Goal: Information Seeking & Learning: Learn about a topic

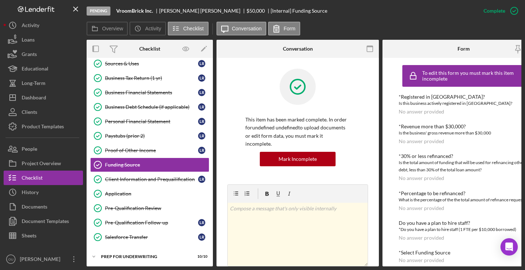
scroll to position [70, 0]
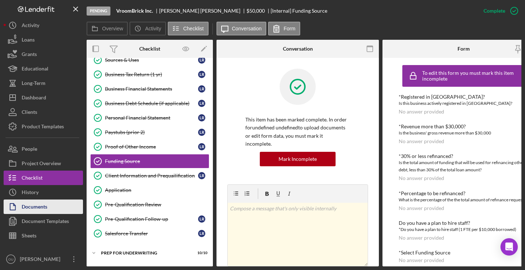
click at [36, 211] on div "Documents" at bounding box center [35, 207] width 26 height 16
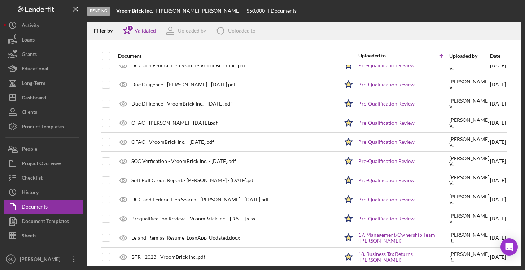
scroll to position [316, 0]
click at [192, 212] on div "Prequalification Review – VroomBrick Inc.– 10.6.2025.xlsx" at bounding box center [226, 218] width 225 height 18
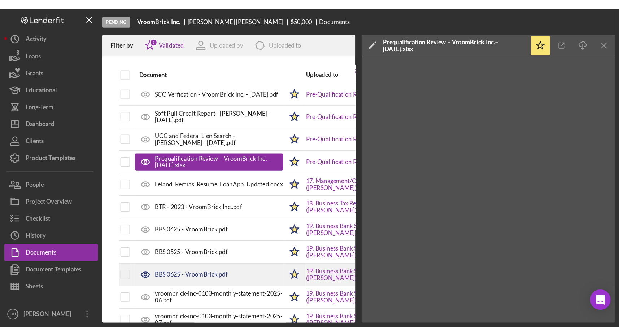
scroll to position [408, 0]
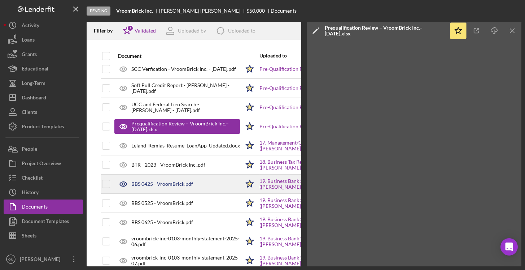
click at [226, 182] on div "BBS 0425 - VroomBrick.pdf" at bounding box center [177, 184] width 126 height 18
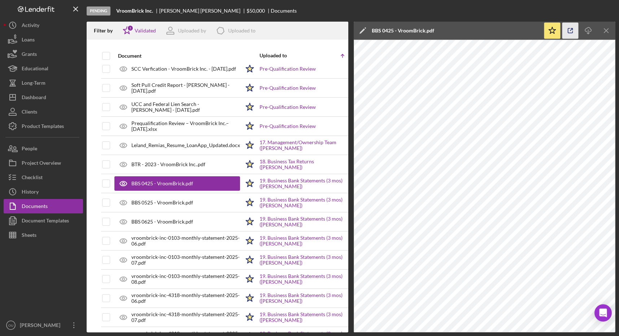
click at [525, 34] on icon "button" at bounding box center [570, 31] width 16 height 16
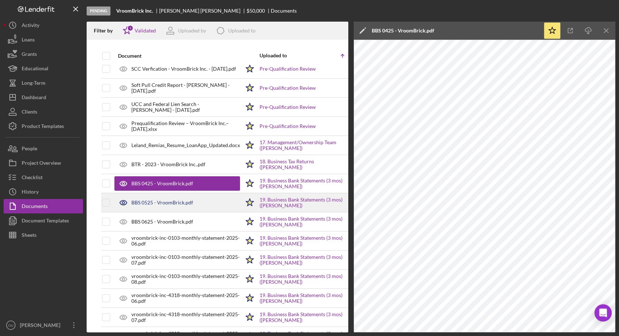
click at [197, 203] on div "BBS 0525 - VroomBrick.pdf" at bounding box center [177, 203] width 126 height 18
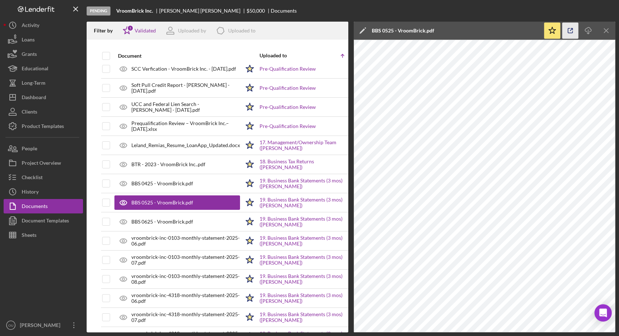
click at [525, 27] on icon "button" at bounding box center [570, 31] width 16 height 16
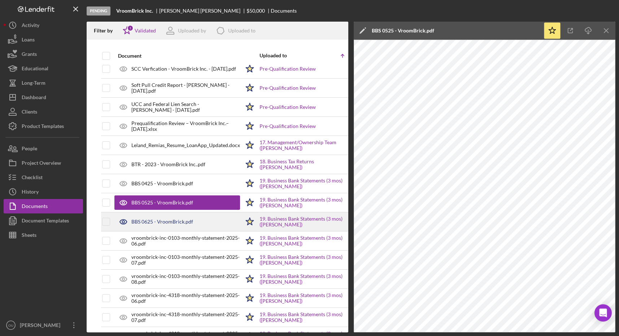
click at [219, 227] on div "BBS 0625 - VroomBrick.pdf" at bounding box center [177, 222] width 126 height 18
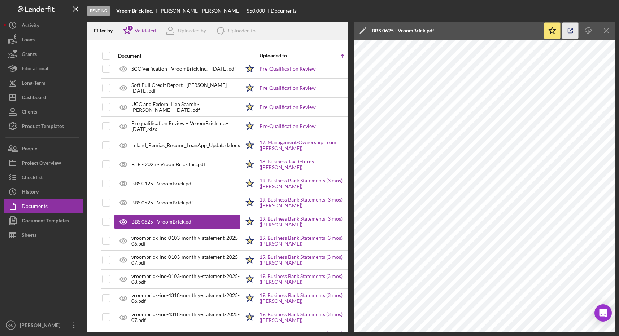
click at [525, 27] on icon "button" at bounding box center [570, 31] width 16 height 16
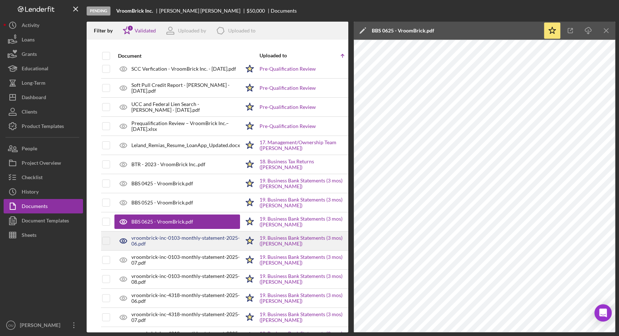
click at [177, 246] on div "vroombrick-inc-0103-monthly-statement-2025-06.pdf" at bounding box center [185, 241] width 109 height 12
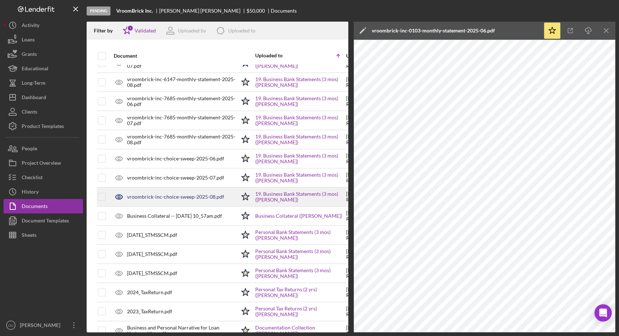
scroll to position [719, 4]
click at [191, 195] on div "vroombrick-inc-choice-sweep-2025-08.pdf" at bounding box center [175, 198] width 97 height 6
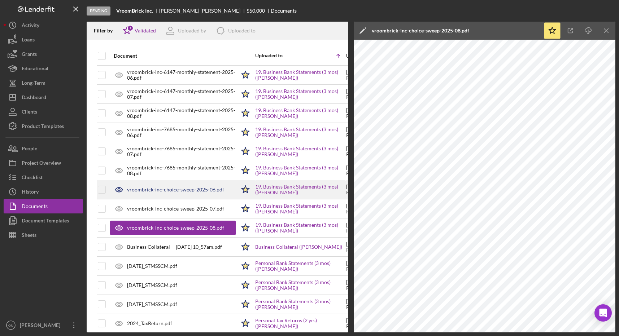
scroll to position [684, 4]
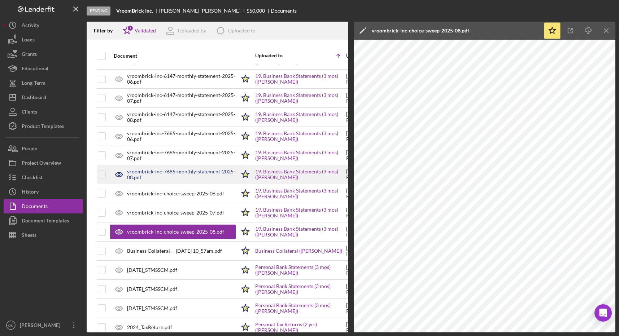
click at [201, 168] on div "vroombrick-inc-7685-monthly-statement-2025-08.pdf" at bounding box center [173, 175] width 126 height 18
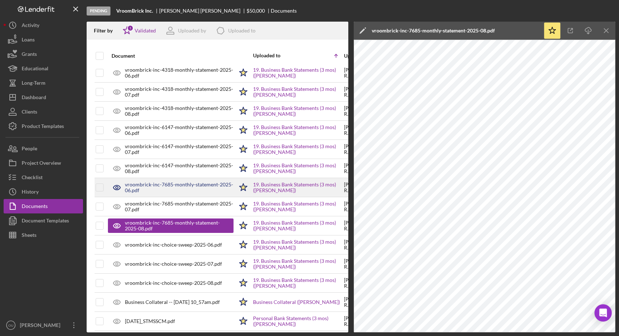
scroll to position [631, 6]
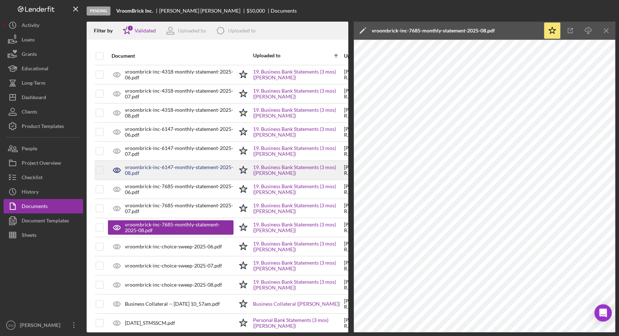
click at [168, 170] on div "vroombrick-inc-6147-monthly-statement-2025-08.pdf" at bounding box center [179, 171] width 109 height 12
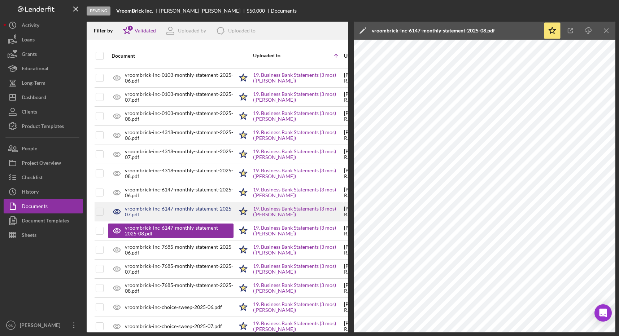
scroll to position [569, 6]
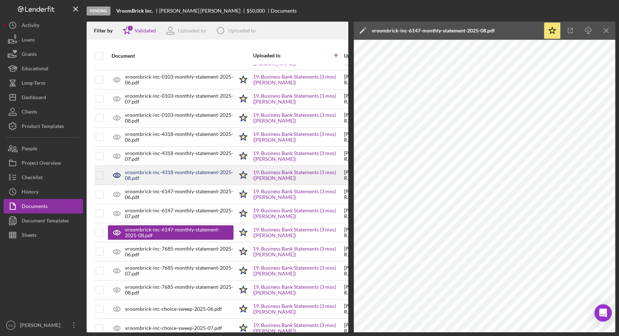
click at [180, 173] on div "vroombrick-inc-4318-monthly-statement-2025-08.pdf" at bounding box center [179, 176] width 109 height 12
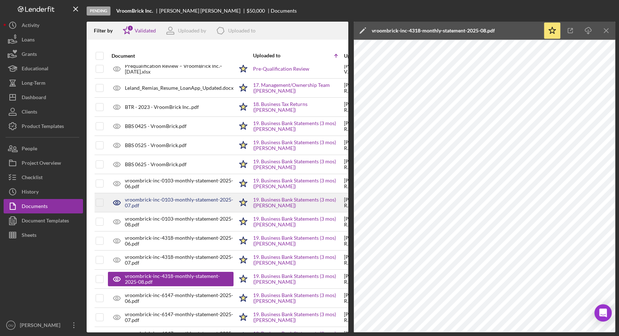
scroll to position [461, 6]
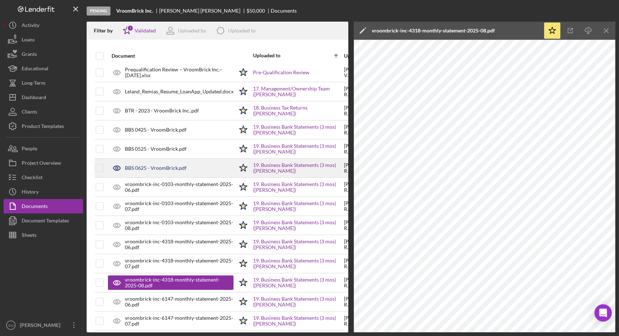
click at [199, 170] on div "BBS 0625 - VroomBrick.pdf" at bounding box center [171, 168] width 126 height 18
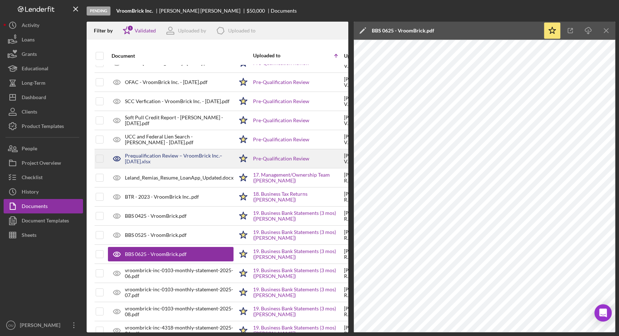
scroll to position [398, 6]
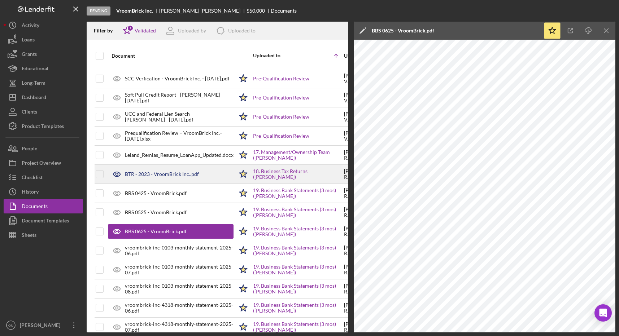
click at [192, 179] on div "BTR - 2023 - VroomBrick Inc..pdf" at bounding box center [171, 174] width 126 height 18
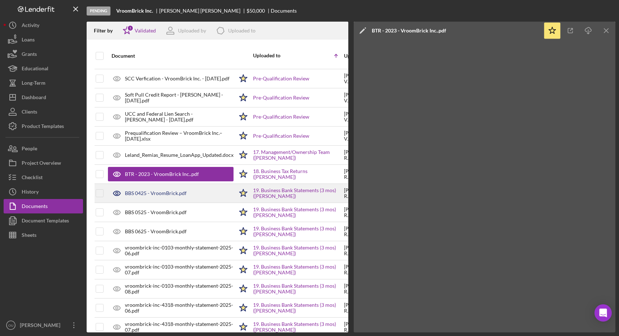
click at [196, 200] on div "BBS 0425 - VroomBrick.pdf" at bounding box center [171, 193] width 126 height 18
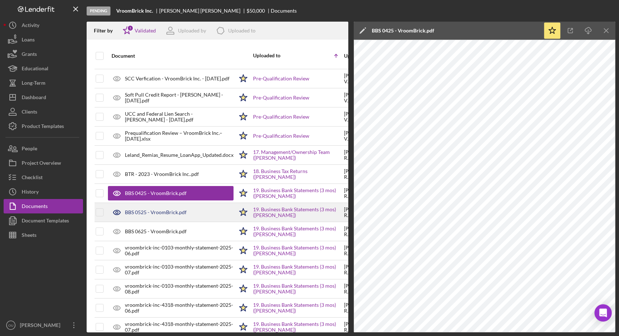
click at [201, 216] on div "BBS 0525 - VroomBrick.pdf" at bounding box center [171, 213] width 126 height 18
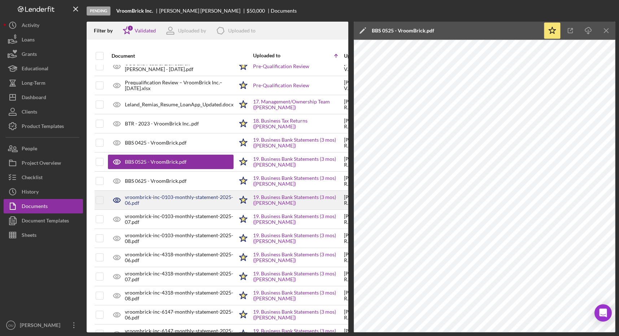
scroll to position [466, 6]
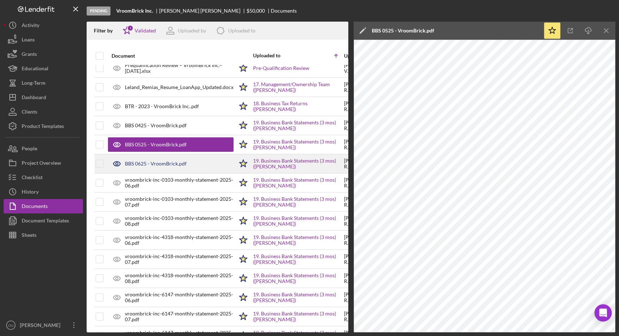
click at [213, 159] on div "BBS 0625 - VroomBrick.pdf" at bounding box center [171, 164] width 126 height 18
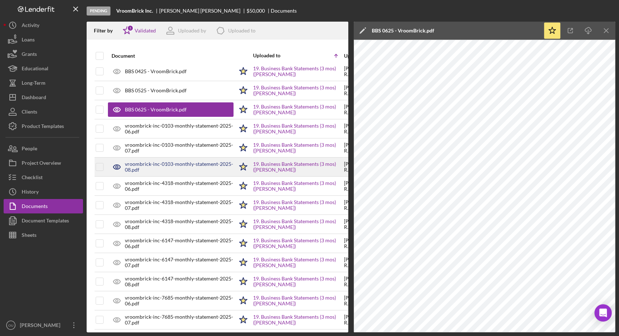
scroll to position [532, 6]
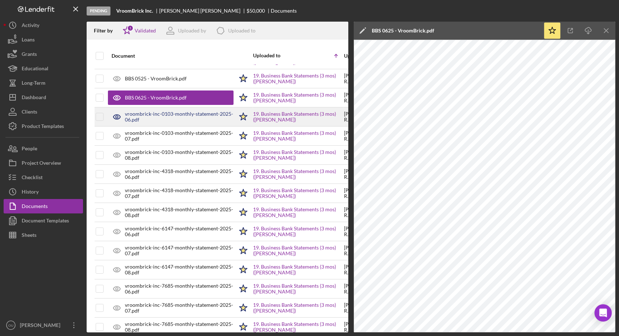
click at [209, 112] on div "vroombrick-inc-0103-monthly-statement-2025-06.pdf" at bounding box center [179, 117] width 109 height 12
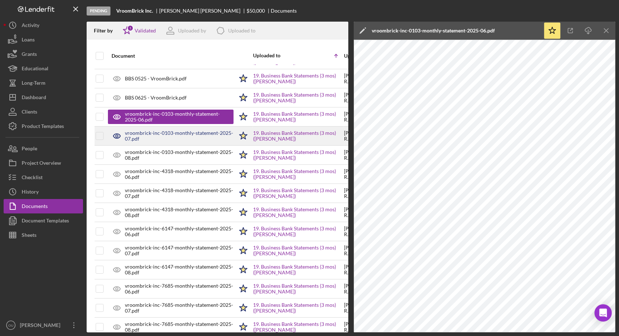
click at [191, 137] on div "vroombrick-inc-0103-monthly-statement-2025-07.pdf" at bounding box center [179, 136] width 109 height 12
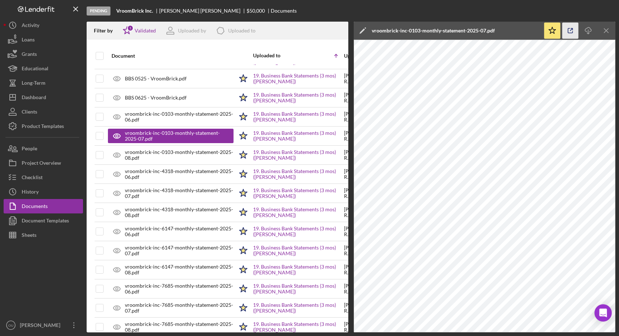
click at [525, 27] on icon "button" at bounding box center [570, 31] width 16 height 16
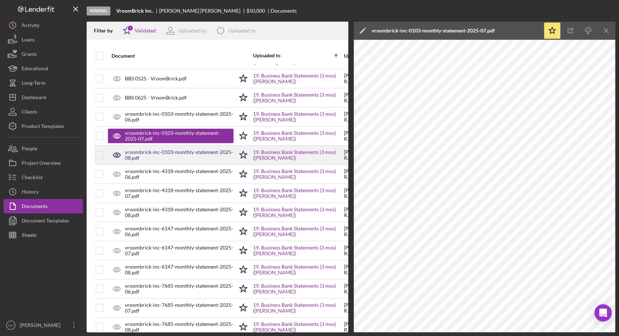
click at [195, 159] on div "vroombrick-inc-0103-monthly-statement-2025-08.pdf" at bounding box center [179, 155] width 109 height 12
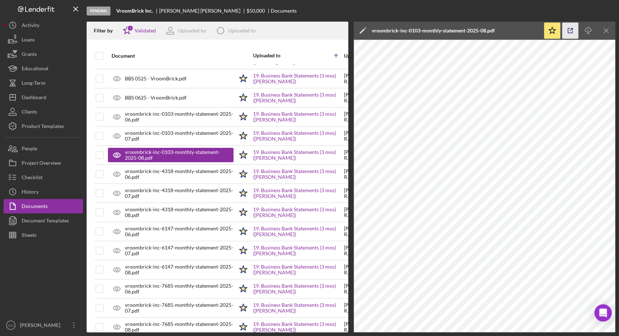
click at [525, 30] on icon "button" at bounding box center [570, 31] width 16 height 16
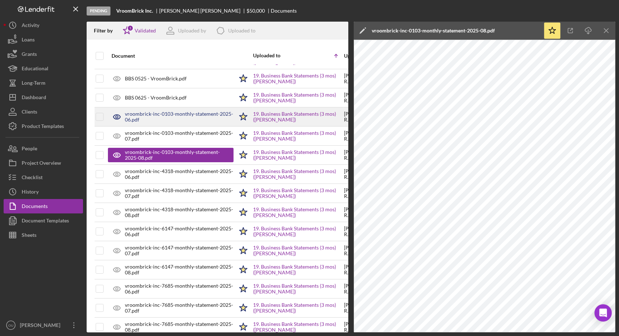
click at [193, 119] on div "vroombrick-inc-0103-monthly-statement-2025-06.pdf" at bounding box center [179, 117] width 109 height 12
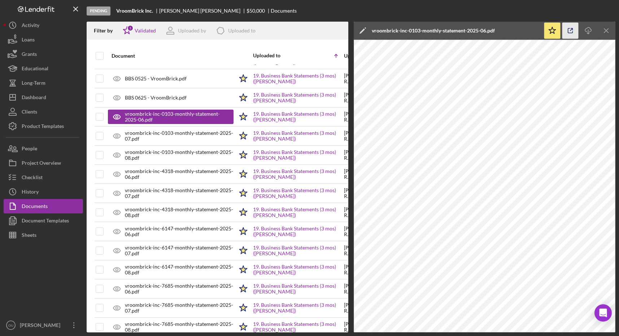
click at [525, 30] on icon "button" at bounding box center [570, 31] width 16 height 16
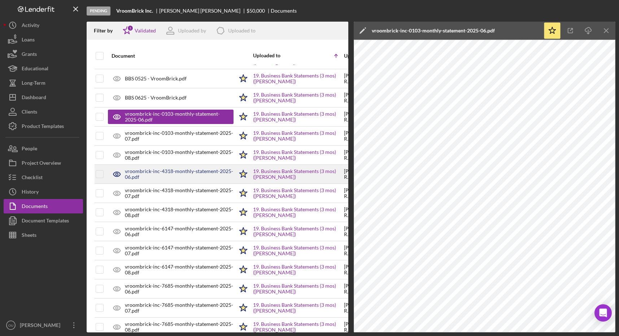
click at [189, 177] on div "vroombrick-inc-4318-monthly-statement-2025-06.pdf" at bounding box center [179, 175] width 109 height 12
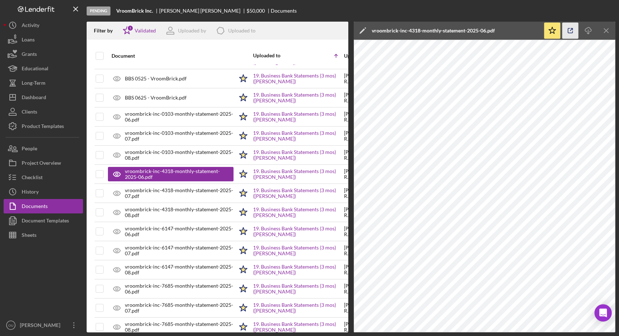
click at [525, 32] on icon "button" at bounding box center [570, 31] width 5 height 5
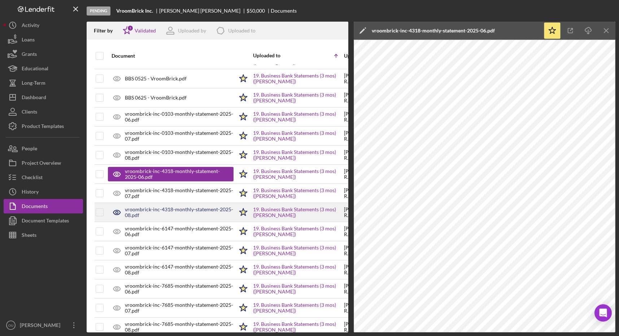
click at [182, 203] on td "vroombrick-inc-4318-monthly-statement-2025-08.pdf" at bounding box center [171, 212] width 126 height 19
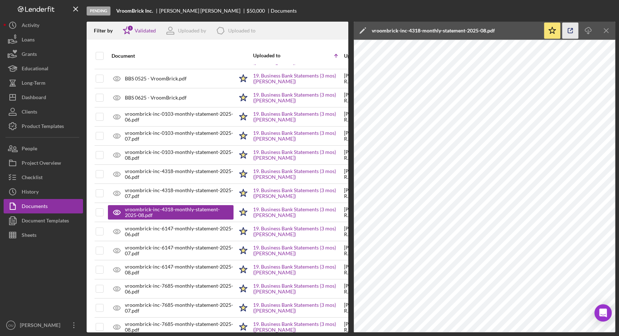
click at [525, 31] on icon "button" at bounding box center [570, 31] width 16 height 16
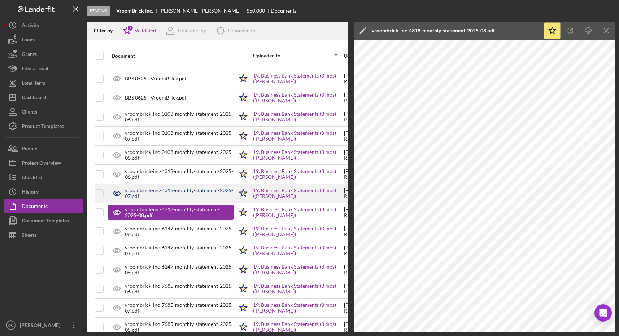
click at [194, 193] on div "vroombrick-inc-4318-monthly-statement-2025-07.pdf" at bounding box center [179, 194] width 109 height 12
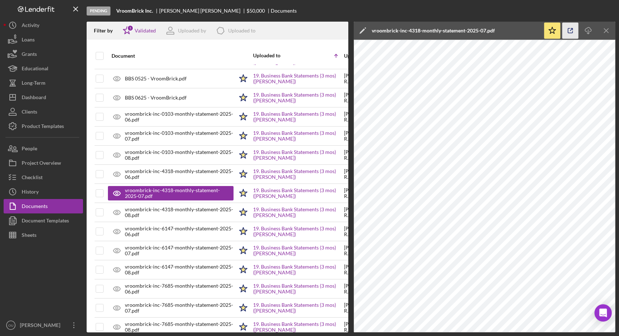
click at [525, 32] on icon "button" at bounding box center [570, 31] width 5 height 5
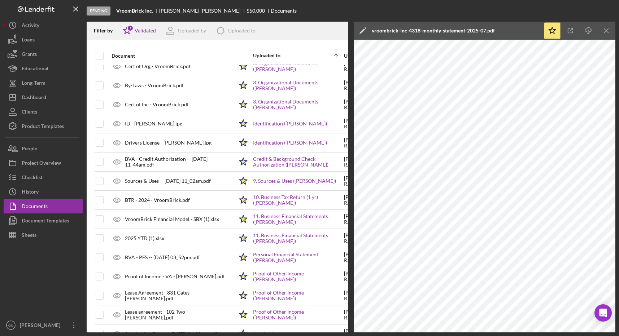
scroll to position [0, 6]
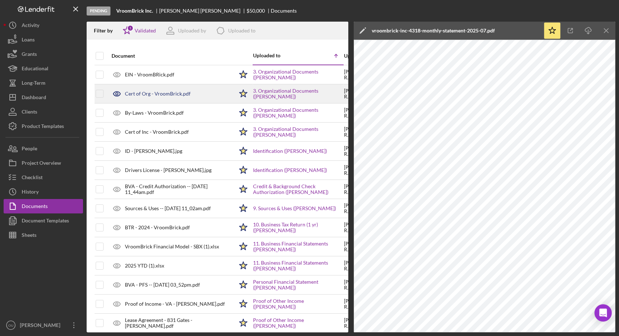
click at [155, 95] on div "Cert of Org - VroomBrick.pdf" at bounding box center [158, 94] width 66 height 6
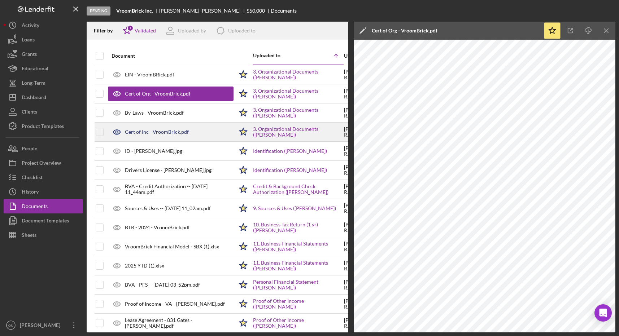
click at [168, 140] on div "Cert of Inc - VroomBrick.pdf" at bounding box center [171, 132] width 126 height 18
